Goal: Transaction & Acquisition: Obtain resource

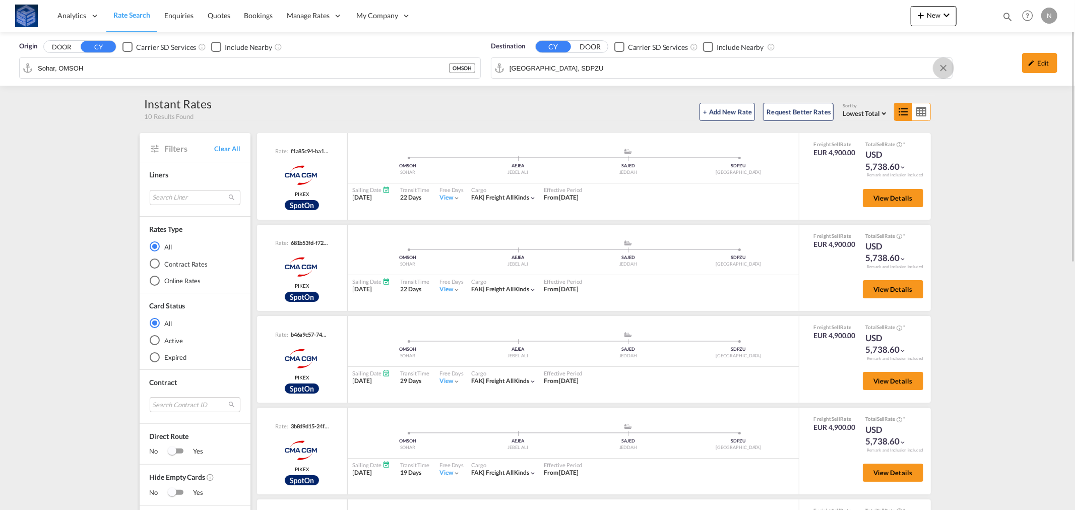
click at [941, 69] on button "Clear Input" at bounding box center [942, 67] width 15 height 15
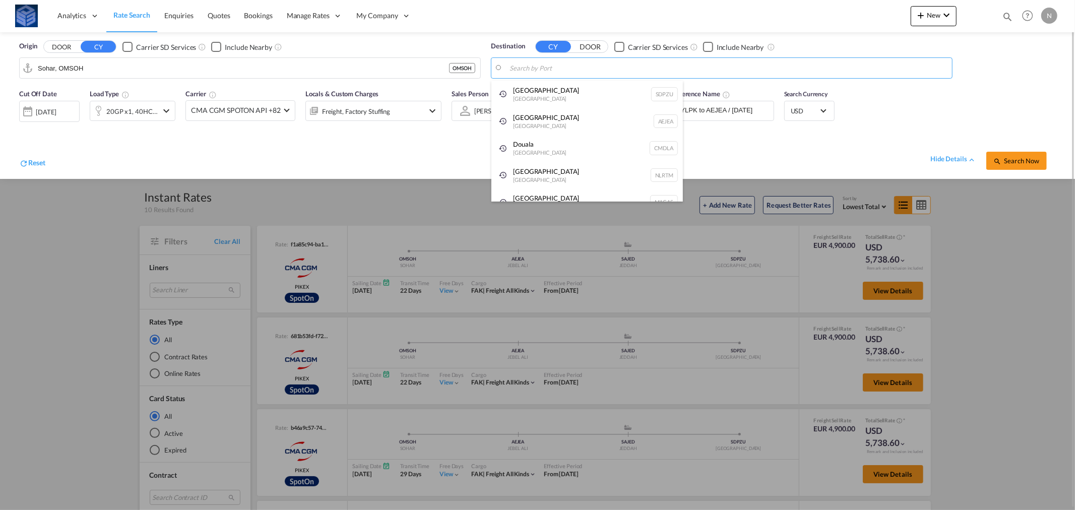
drag, startPoint x: 457, startPoint y: 71, endPoint x: 466, endPoint y: 71, distance: 9.1
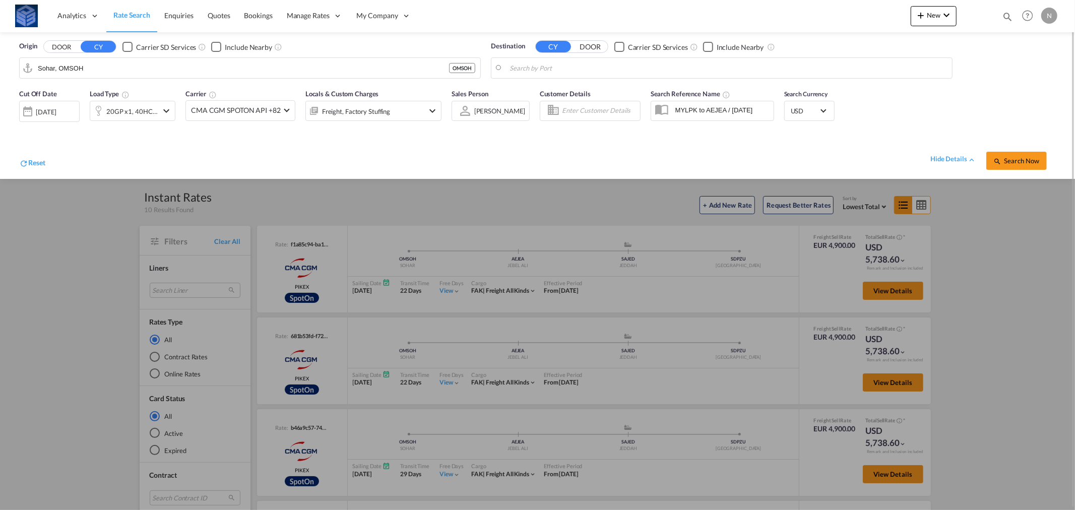
click at [52, 101] on div "[DATE]" at bounding box center [49, 111] width 60 height 21
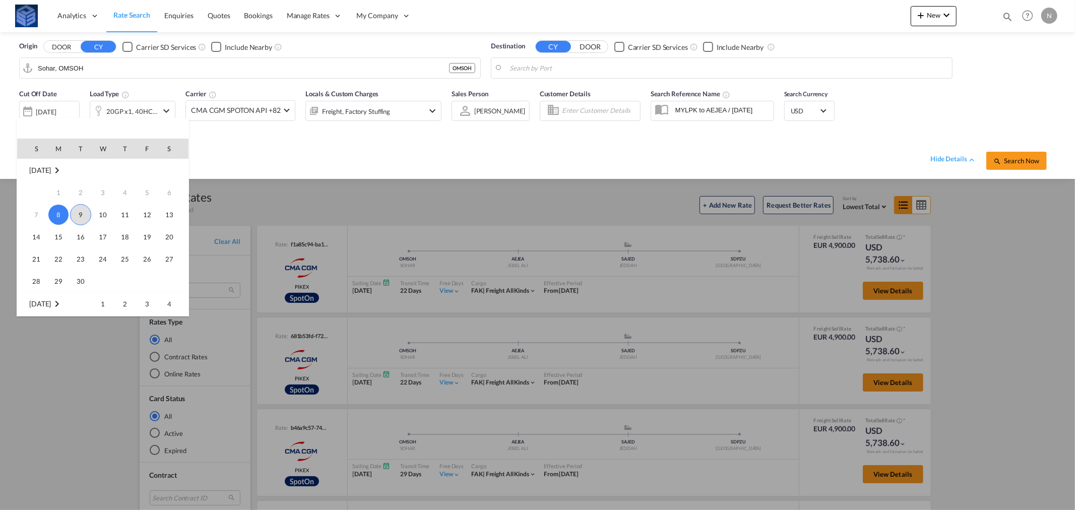
click at [82, 210] on span "9" at bounding box center [80, 214] width 21 height 21
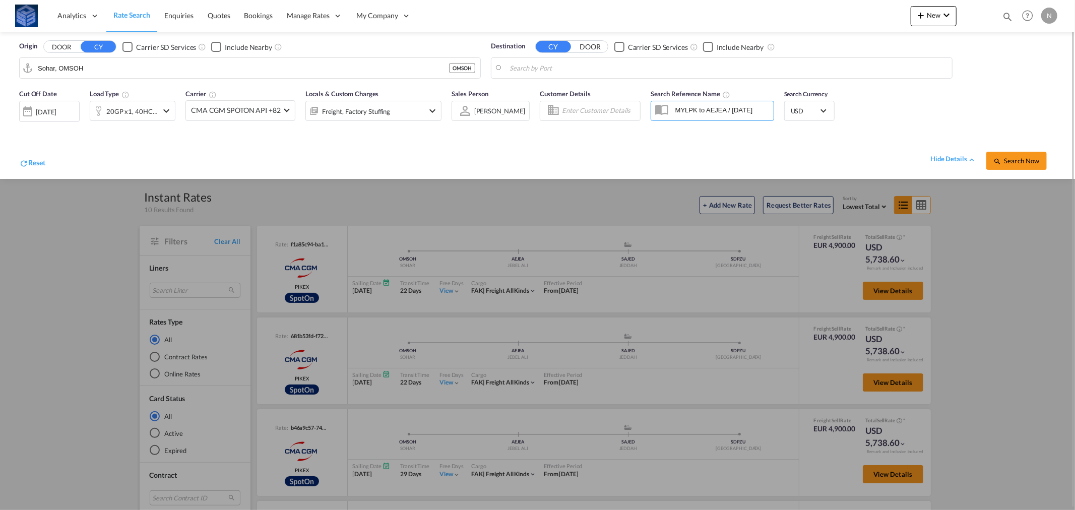
click at [89, 70] on input "Sohar, OMSOH" at bounding box center [243, 67] width 411 height 15
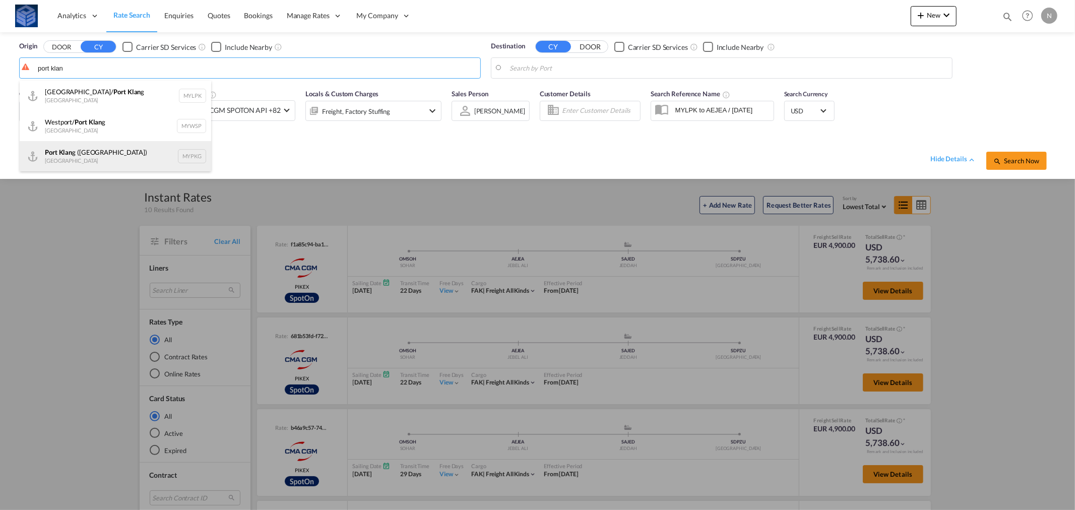
click at [126, 158] on div "Port Klan g ([GEOGRAPHIC_DATA]) [GEOGRAPHIC_DATA] MYPKG" at bounding box center [115, 156] width 191 height 30
type input "[GEOGRAPHIC_DATA] ([GEOGRAPHIC_DATA]), MYPKG"
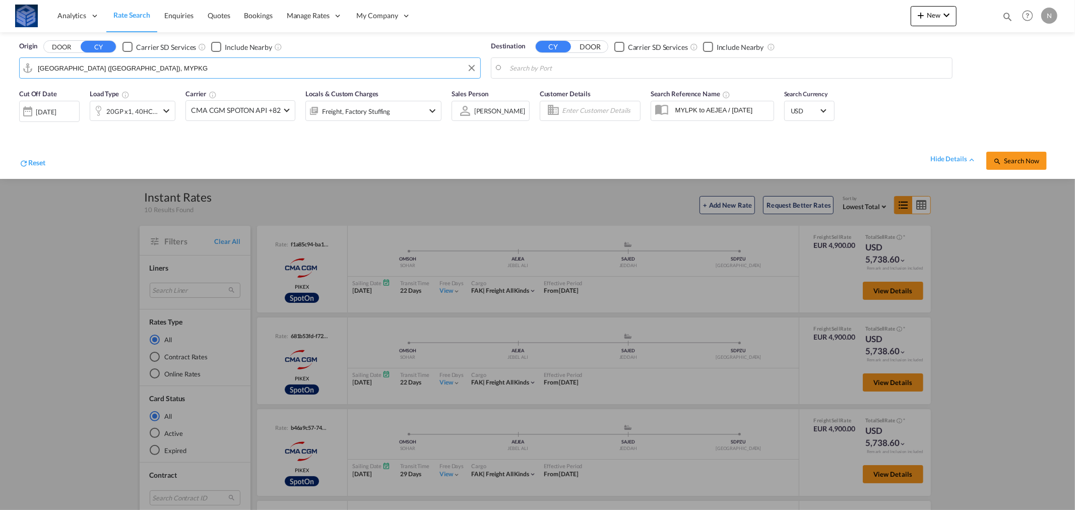
click at [570, 74] on body "Analytics Reports Dashboard Rate Search Enquiries Quotes Bookings" at bounding box center [537, 255] width 1075 height 510
click at [535, 98] on div "[GEOGRAPHIC_DATA] [GEOGRAPHIC_DATA]" at bounding box center [586, 96] width 191 height 30
type input "[GEOGRAPHIC_DATA], [GEOGRAPHIC_DATA]"
click at [126, 109] on div "20GP x1, 40HC x1" at bounding box center [131, 111] width 51 height 14
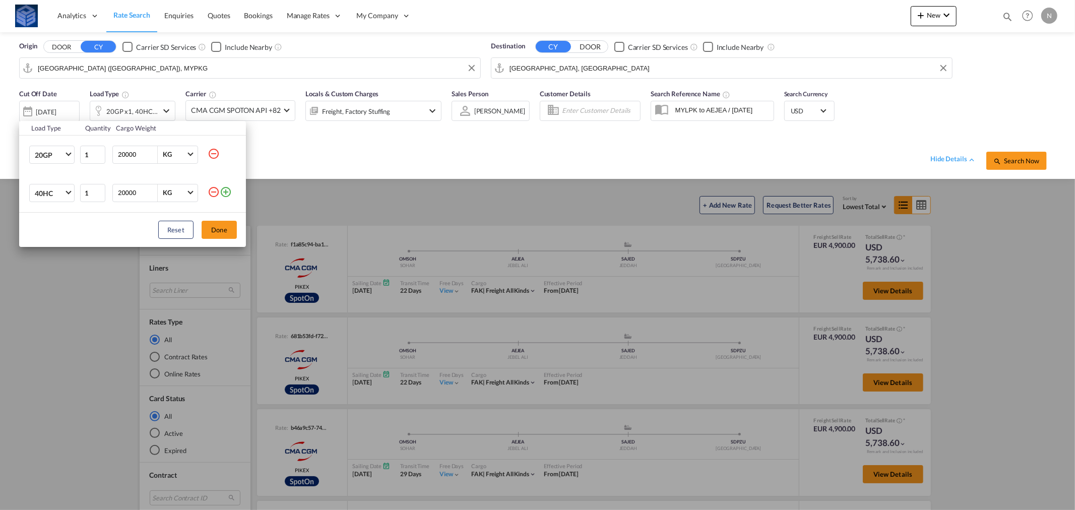
click at [213, 152] on md-icon "icon-minus-circle-outline" at bounding box center [214, 154] width 12 height 12
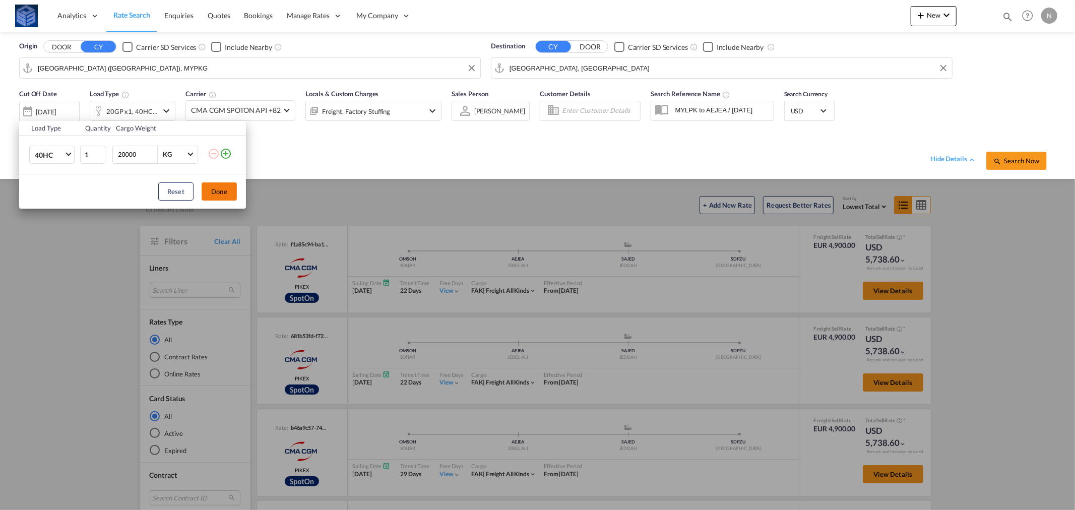
click at [224, 194] on button "Done" at bounding box center [219, 191] width 35 height 18
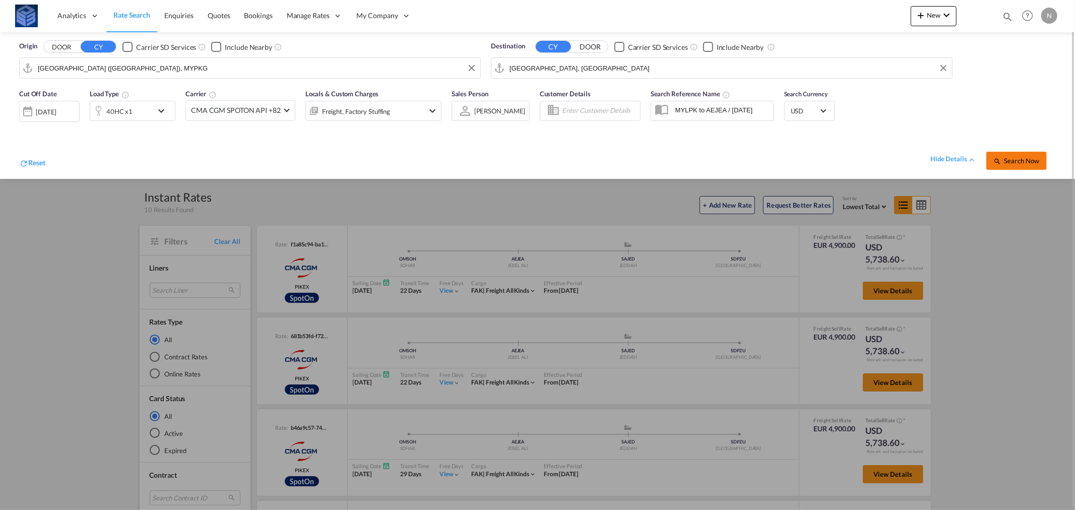
click at [1020, 159] on span "Search Now" at bounding box center [1016, 161] width 46 height 8
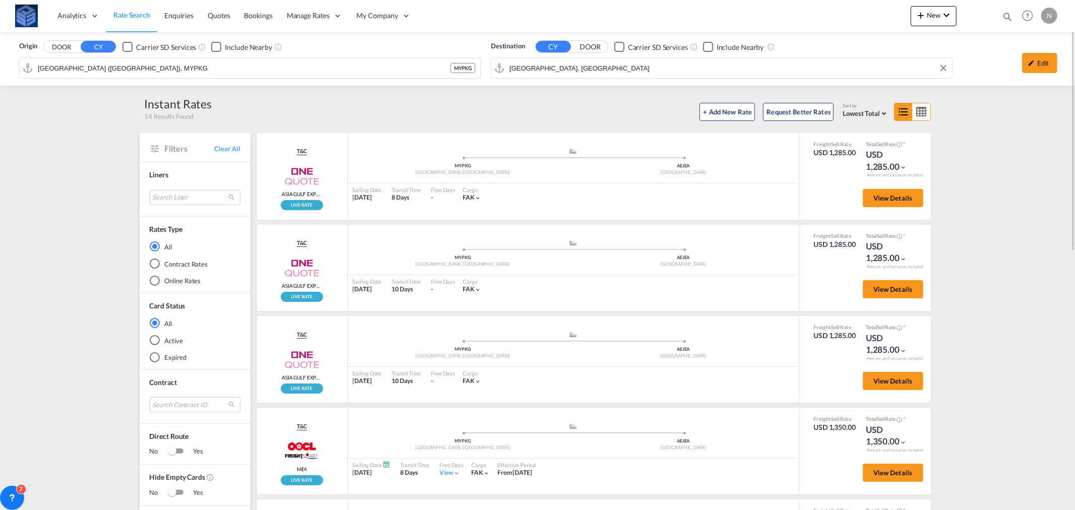
click at [557, 66] on div "Origin DOOR CY Carrier SD Services Include Nearby [GEOGRAPHIC_DATA] ([GEOGRAPHI…" at bounding box center [537, 58] width 1075 height 53
click at [557, 66] on input "[GEOGRAPHIC_DATA], [GEOGRAPHIC_DATA]" at bounding box center [727, 67] width 437 height 15
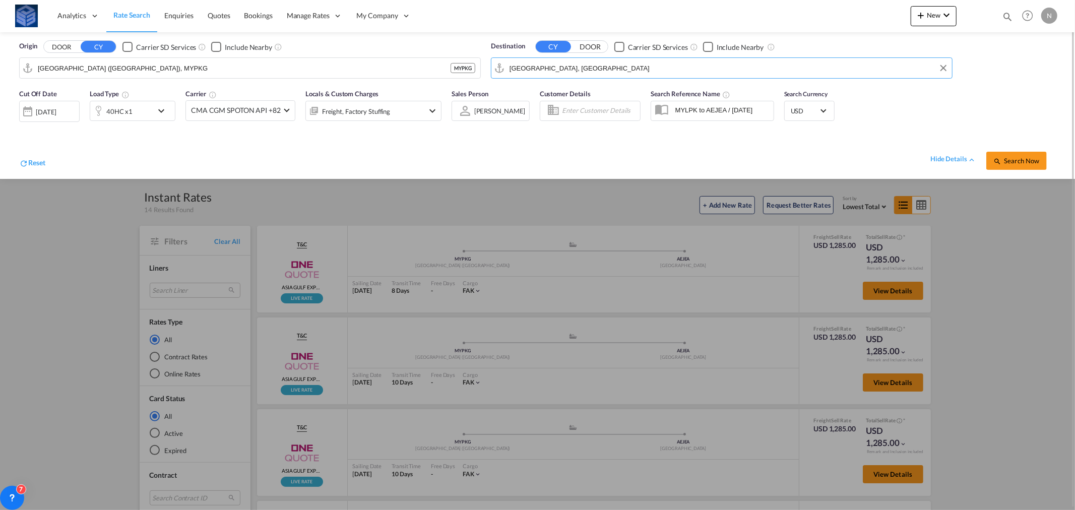
click at [885, 69] on input "[GEOGRAPHIC_DATA], [GEOGRAPHIC_DATA]" at bounding box center [727, 67] width 437 height 15
drag, startPoint x: 950, startPoint y: 67, endPoint x: 944, endPoint y: 71, distance: 7.7
click at [951, 67] on md-input-container "[GEOGRAPHIC_DATA], [GEOGRAPHIC_DATA]" at bounding box center [721, 68] width 460 height 20
click at [942, 72] on button "Clear Input" at bounding box center [942, 67] width 15 height 15
click at [407, 66] on input "[GEOGRAPHIC_DATA] ([GEOGRAPHIC_DATA]), MYPKG" at bounding box center [244, 67] width 413 height 15
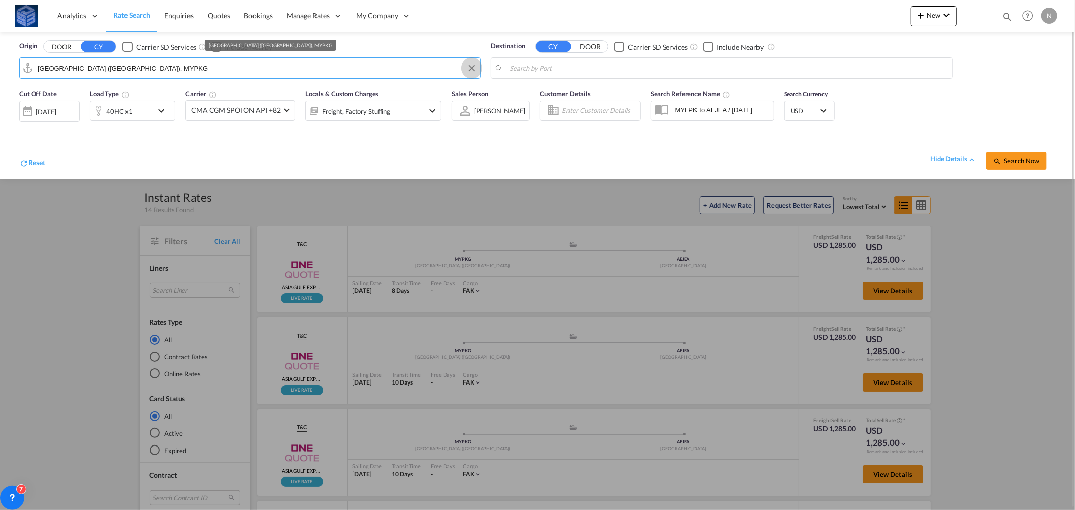
click at [467, 71] on md-icon "Clear Input" at bounding box center [471, 67] width 11 height 11
click at [384, 70] on input "Search by Port" at bounding box center [256, 67] width 437 height 15
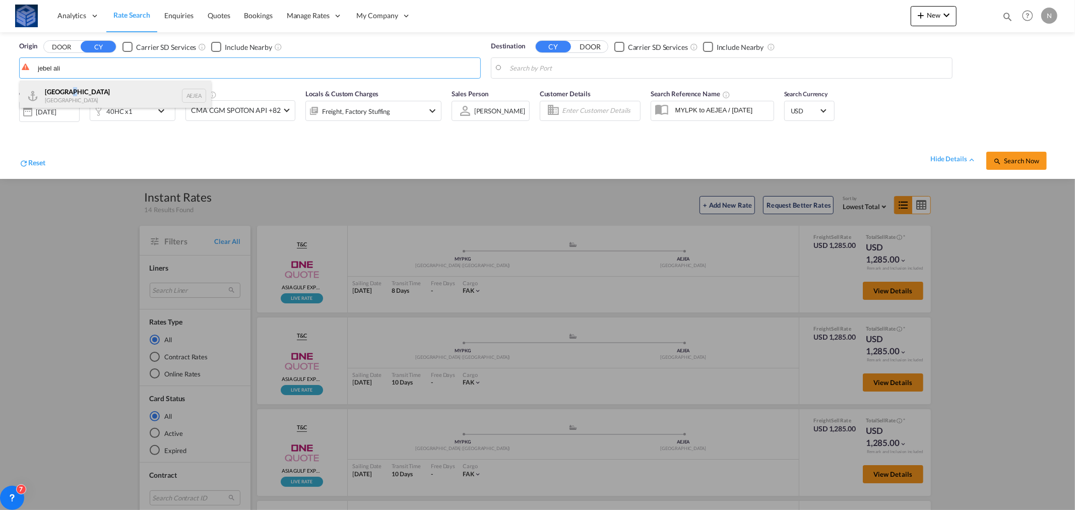
click at [66, 91] on div "[GEOGRAPHIC_DATA] AEJEA" at bounding box center [115, 96] width 191 height 30
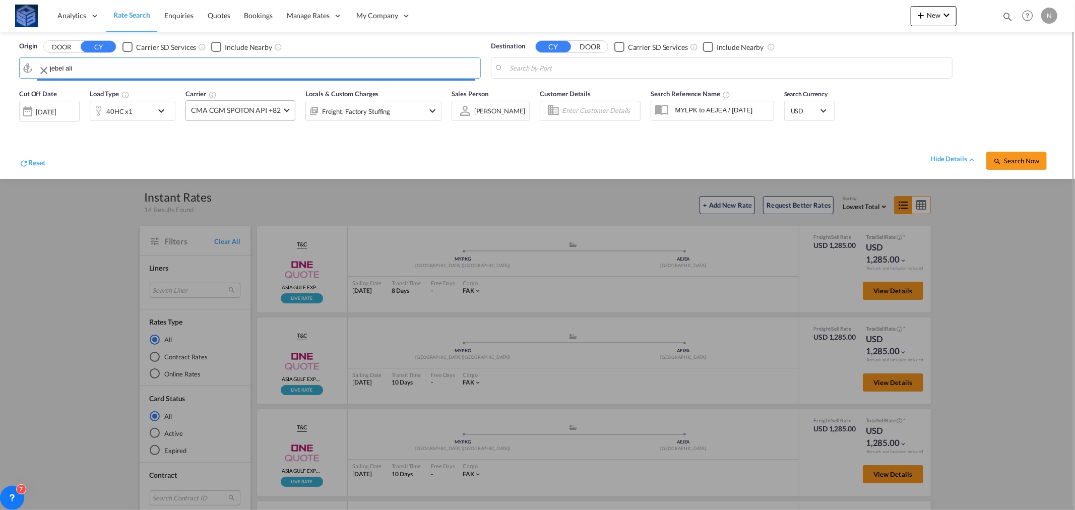
type input "[GEOGRAPHIC_DATA], [GEOGRAPHIC_DATA]"
click at [554, 71] on body "Analytics Reports Dashboard Rate Search Enquiries Quotes Bookings" at bounding box center [537, 255] width 1075 height 510
paste input "[GEOGRAPHIC_DATA]"
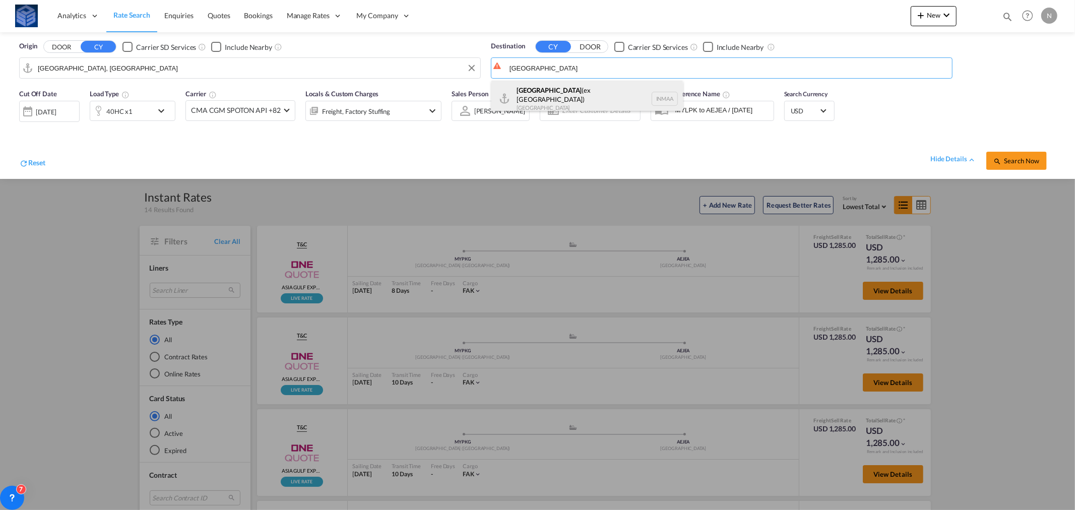
click at [540, 96] on div "[GEOGRAPHIC_DATA] (ex [GEOGRAPHIC_DATA]) [GEOGRAPHIC_DATA] [GEOGRAPHIC_DATA]" at bounding box center [586, 99] width 191 height 36
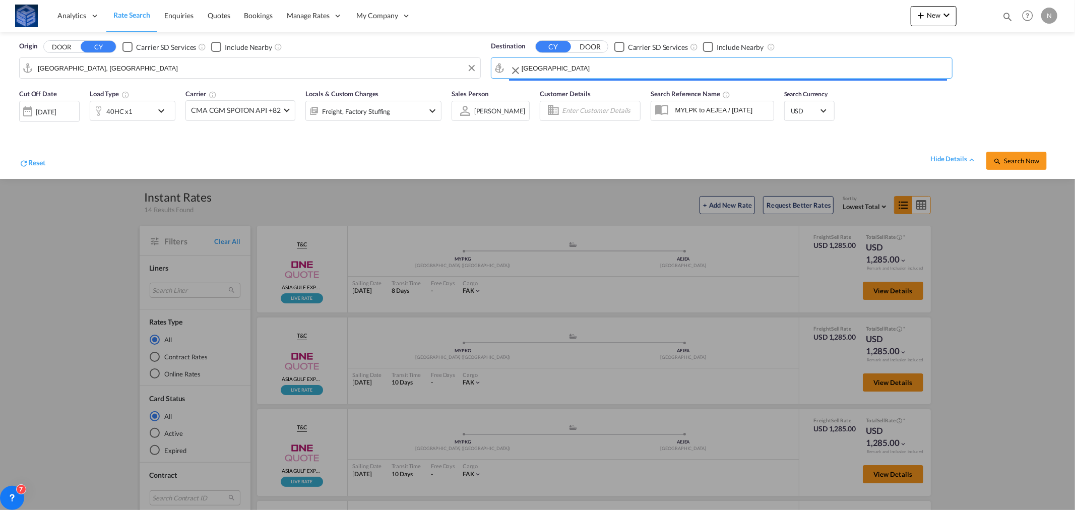
type input "[GEOGRAPHIC_DATA] (ex [GEOGRAPHIC_DATA]), INMAA"
click at [138, 109] on div "40HC x1" at bounding box center [121, 111] width 62 height 20
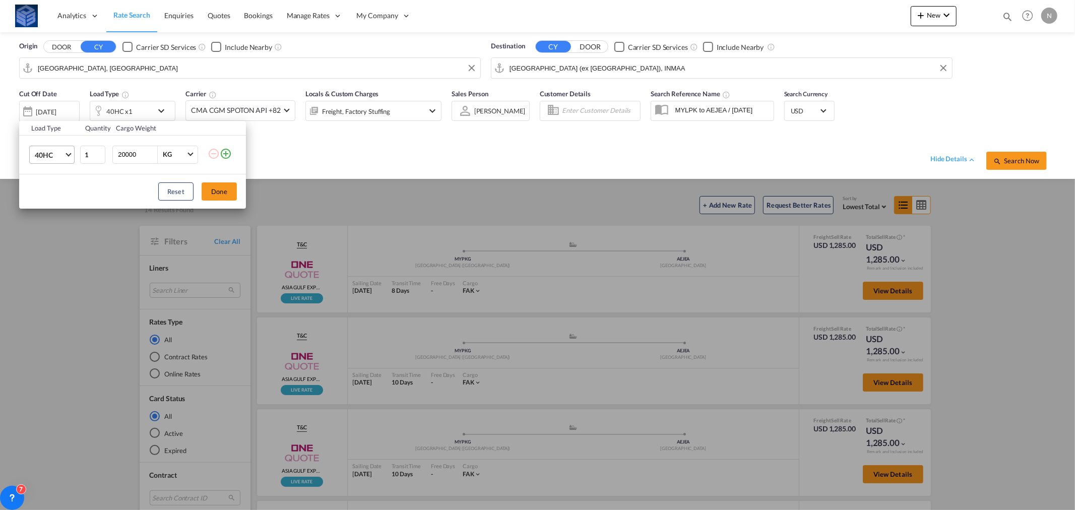
click at [56, 152] on span "40HC" at bounding box center [49, 155] width 29 height 10
click at [45, 107] on div "20GP" at bounding box center [44, 107] width 18 height 10
click at [220, 190] on button "Done" at bounding box center [219, 191] width 35 height 18
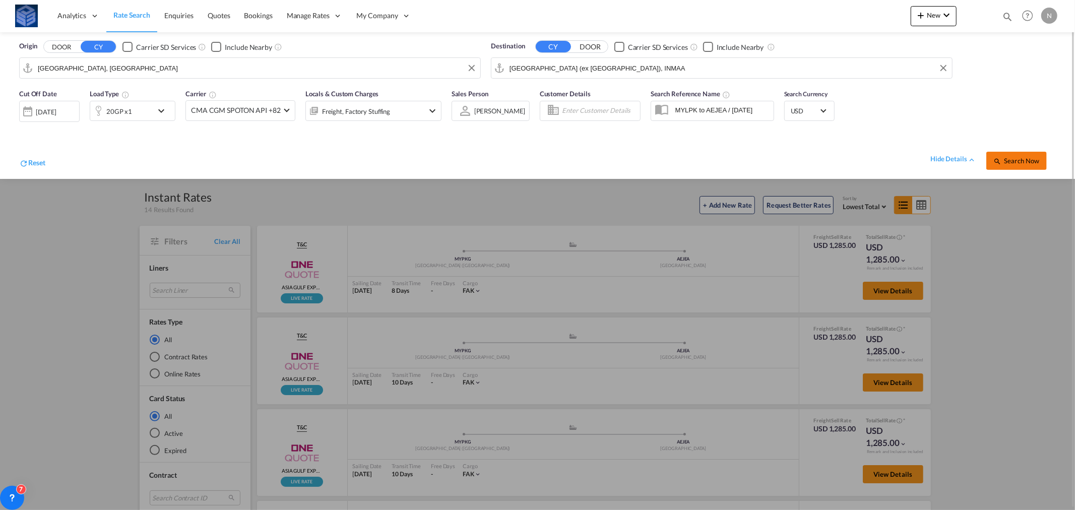
click at [1011, 157] on span "Search Now" at bounding box center [1016, 161] width 46 height 8
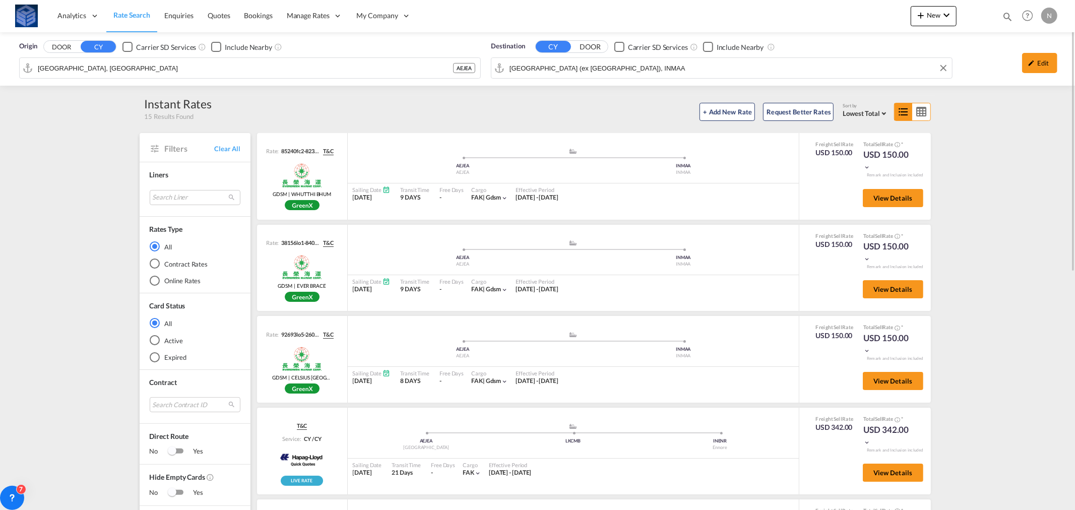
click at [586, 66] on input "[GEOGRAPHIC_DATA] (ex [GEOGRAPHIC_DATA]), INMAA" at bounding box center [727, 67] width 437 height 15
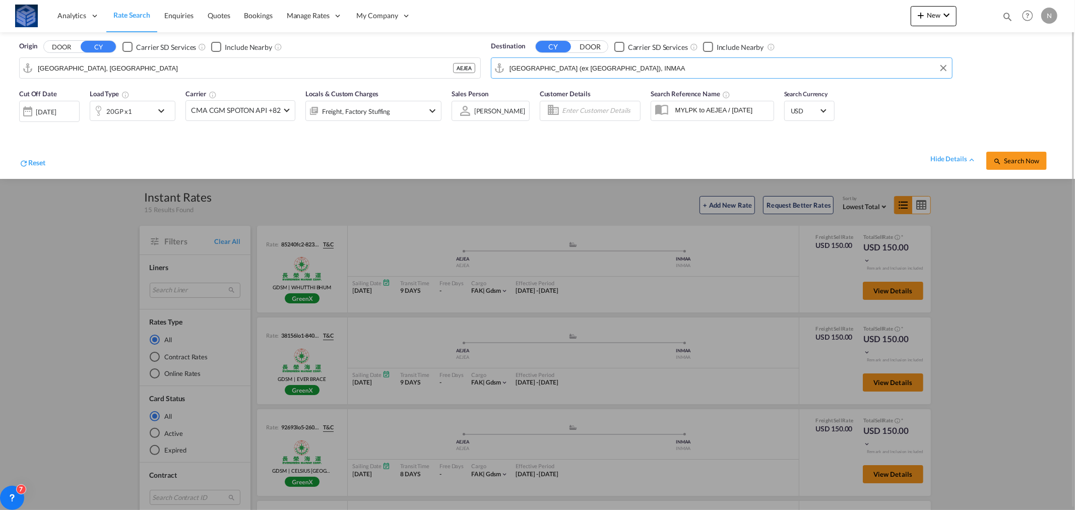
paste input "[GEOGRAPHIC_DATA]"
type input "[GEOGRAPHIC_DATA]"
